Goal: Register for event/course

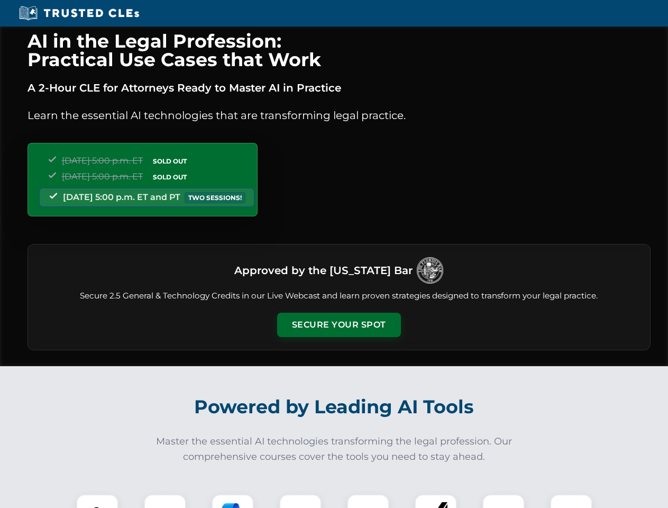
click at [339, 325] on button "Secure Your Spot" at bounding box center [339, 325] width 124 height 24
click at [97, 501] on img at bounding box center [97, 515] width 31 height 31
click at [165, 501] on div at bounding box center [165, 515] width 42 height 42
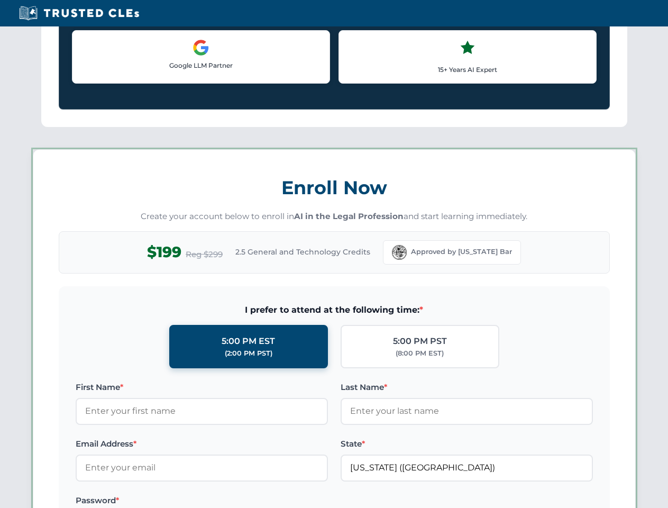
click at [300, 501] on label "Password *" at bounding box center [202, 500] width 252 height 13
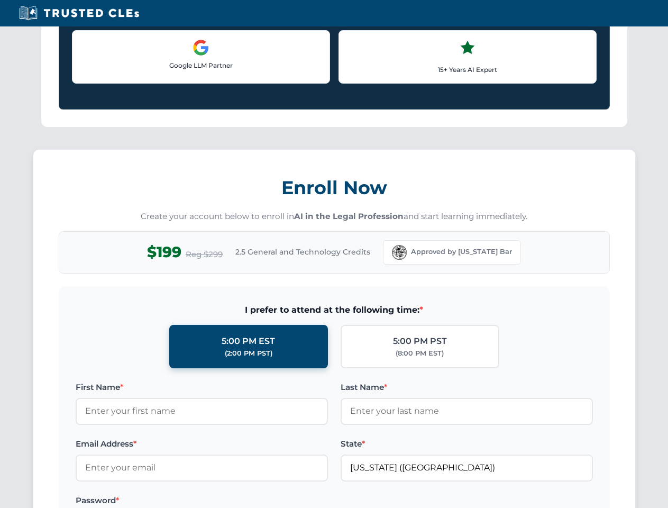
scroll to position [1038, 0]
